Goal: Task Accomplishment & Management: Manage account settings

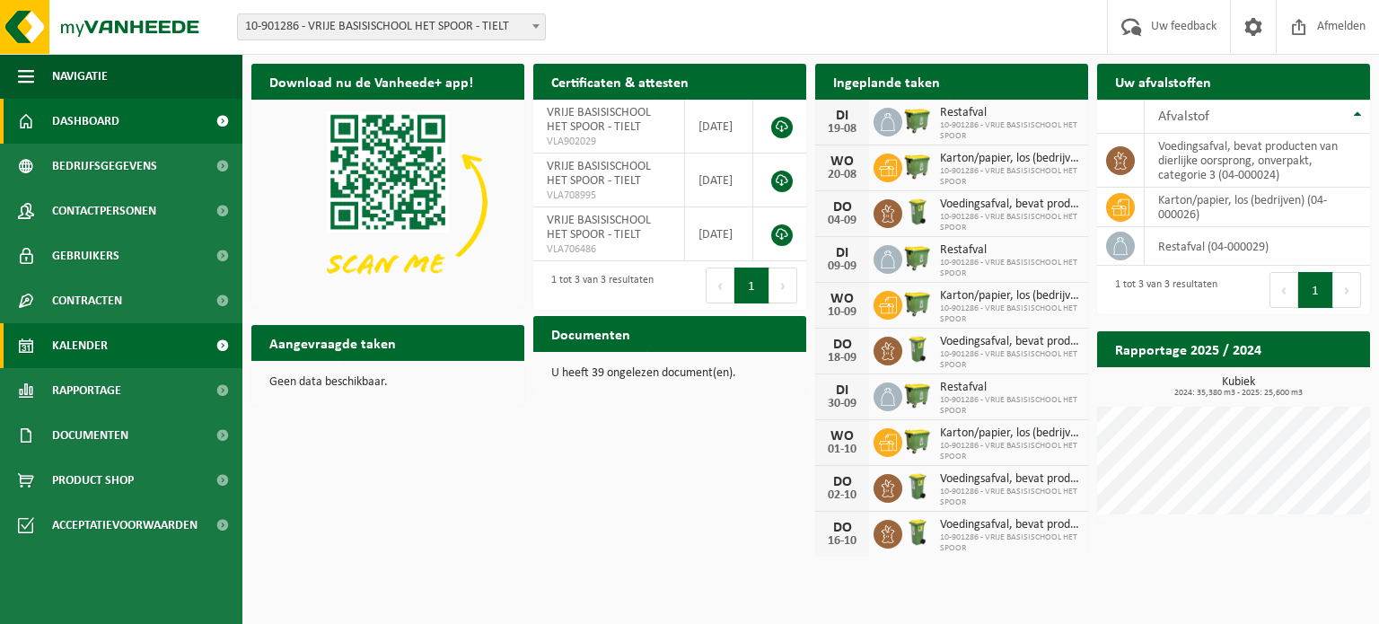
click at [110, 345] on link "Kalender" at bounding box center [121, 345] width 242 height 45
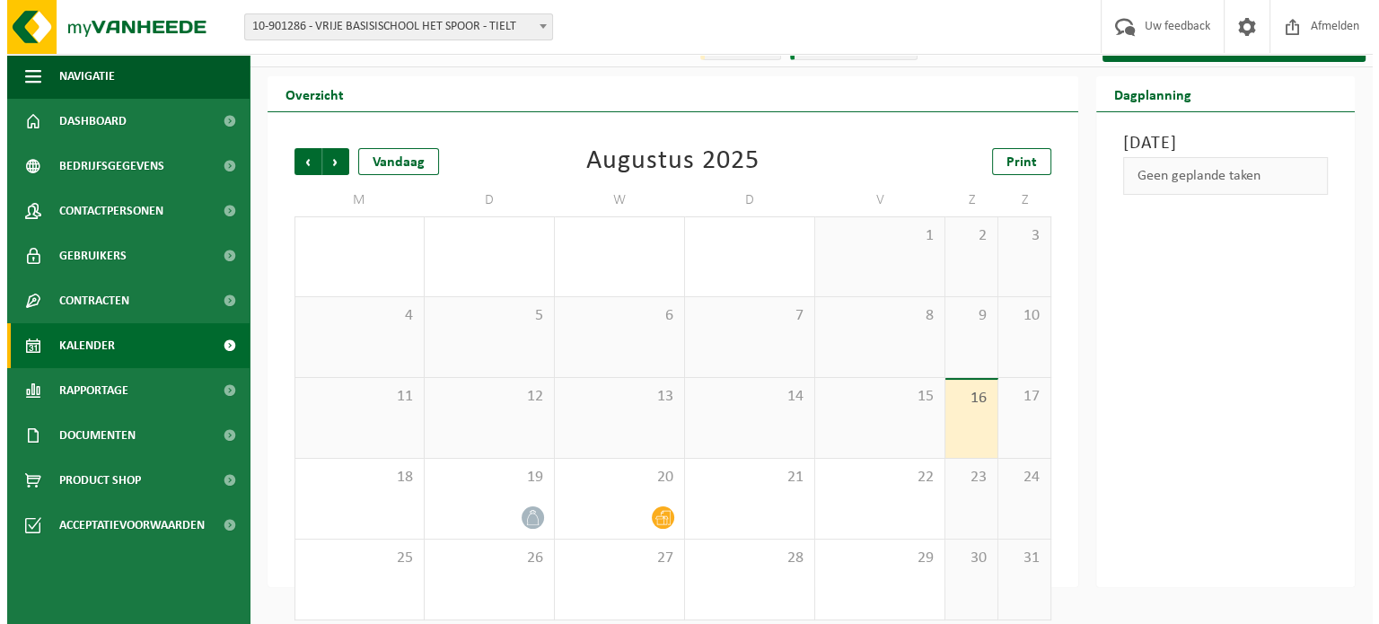
scroll to position [41, 0]
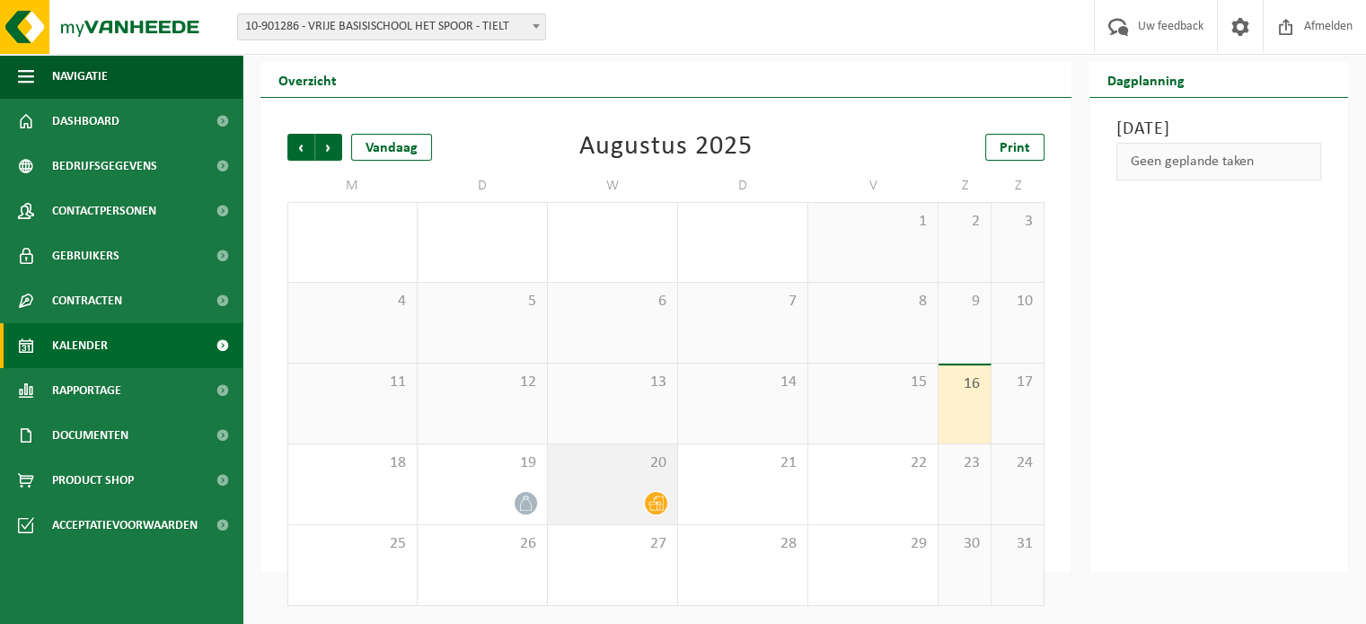
click at [658, 505] on icon at bounding box center [655, 503] width 15 height 15
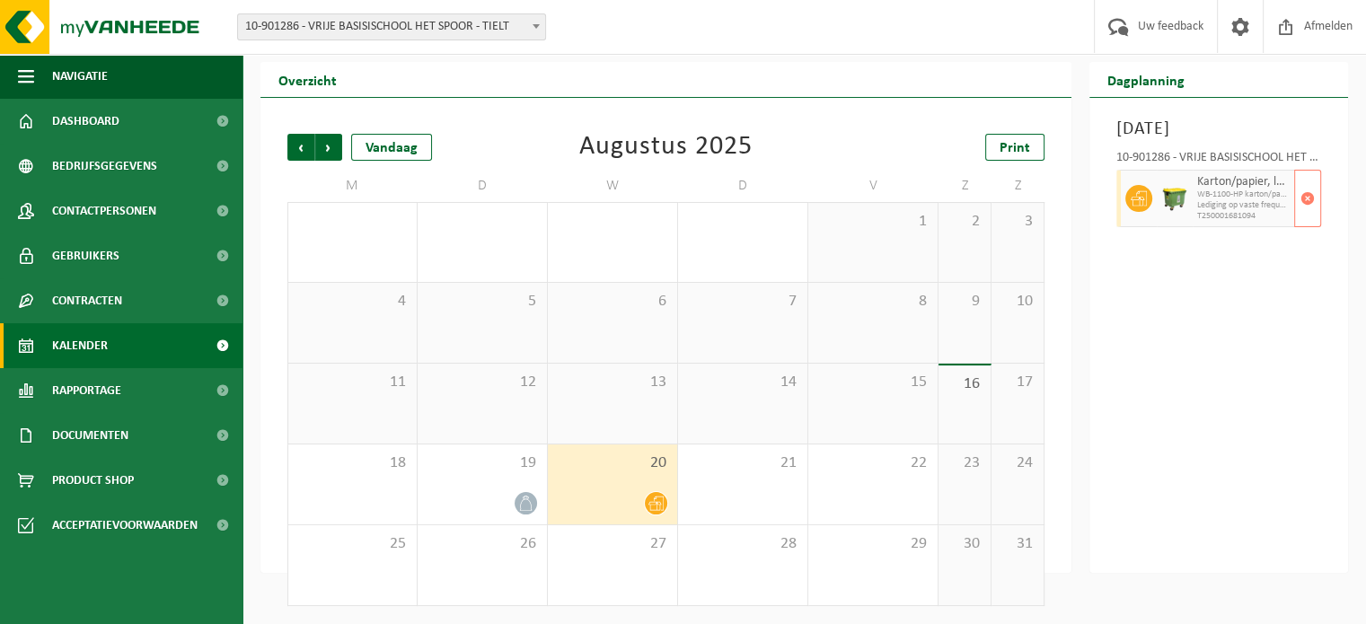
click at [1250, 200] on span "WB-1100-HP karton/papier, los (bedrijven)" at bounding box center [1243, 194] width 93 height 11
click at [1306, 216] on span "button" at bounding box center [1307, 199] width 14 height 36
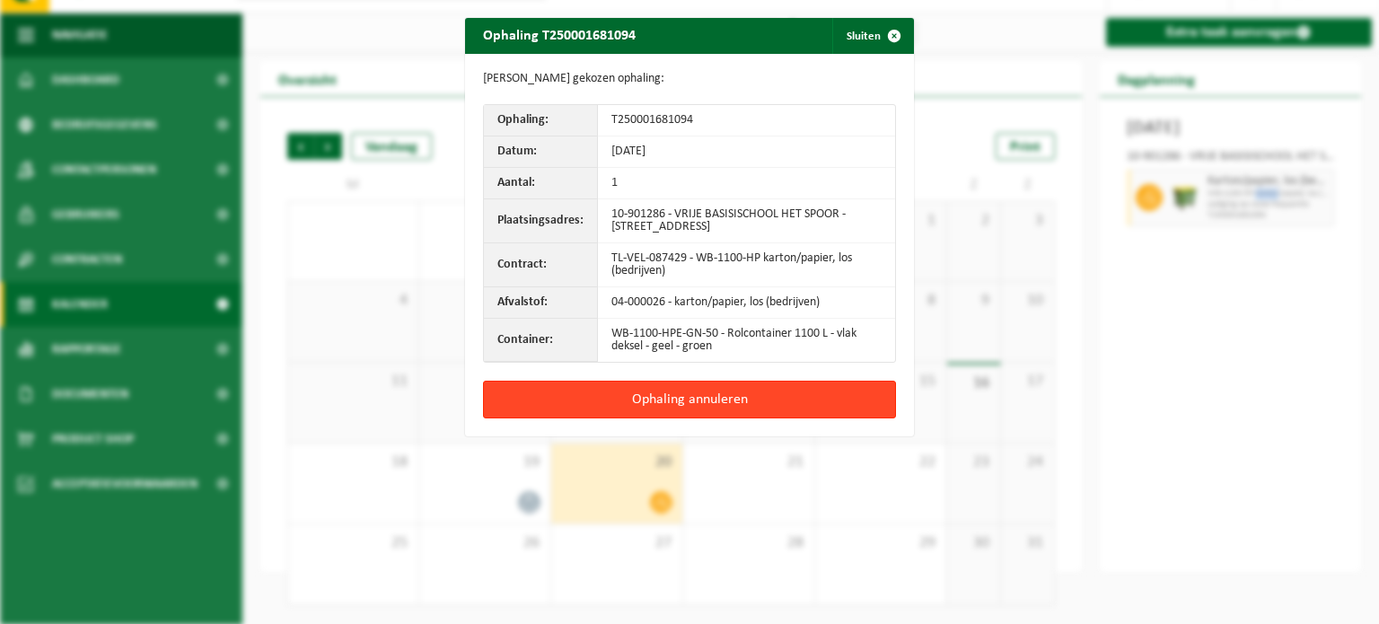
click at [683, 400] on button "Ophaling annuleren" at bounding box center [689, 400] width 413 height 38
